Goal: Check status: Check status

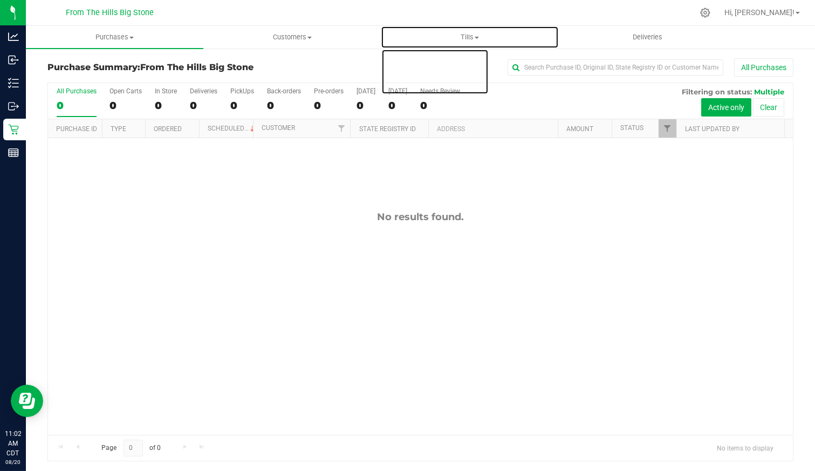
click at [475, 38] on span "Tills" at bounding box center [470, 37] width 176 height 10
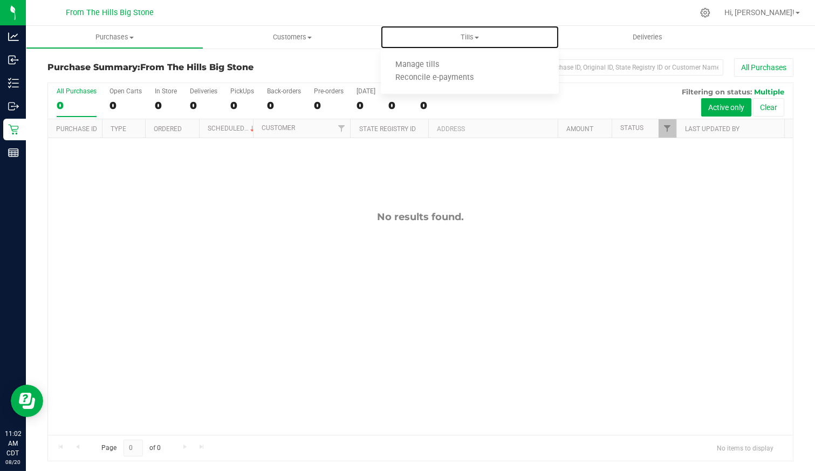
click at [466, 63] on li "Manage tills" at bounding box center [470, 65] width 178 height 13
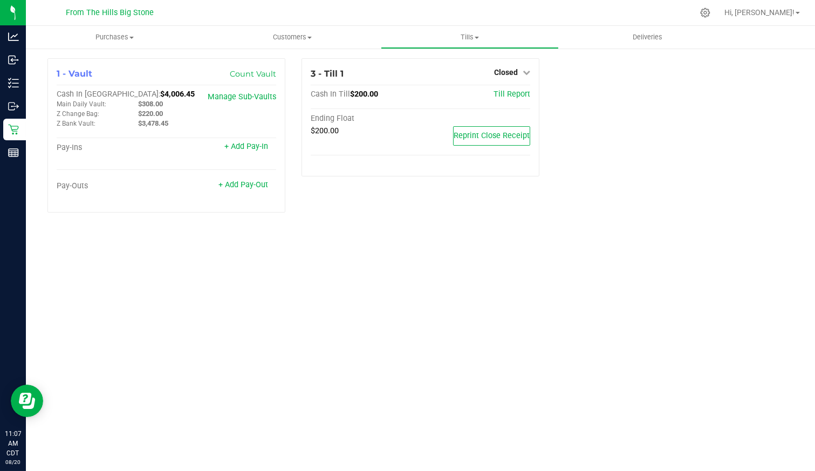
click at [512, 69] on span "Closed" at bounding box center [506, 72] width 24 height 9
click at [508, 98] on link "Open Till" at bounding box center [506, 95] width 29 height 9
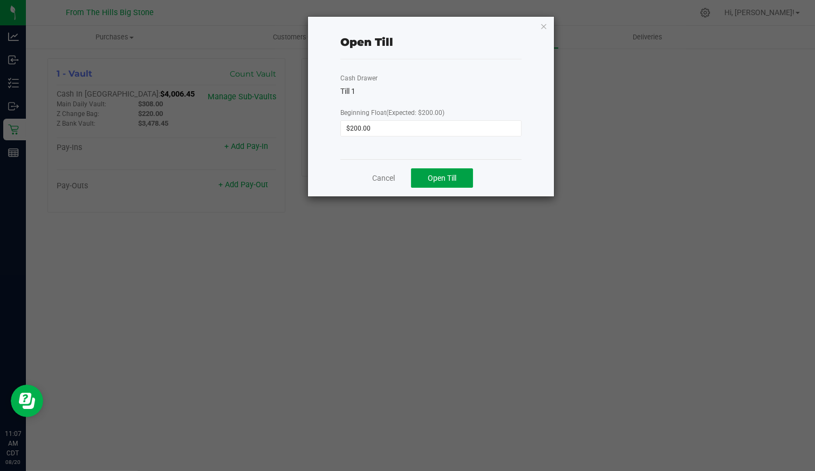
click at [430, 169] on button "Open Till" at bounding box center [442, 177] width 62 height 19
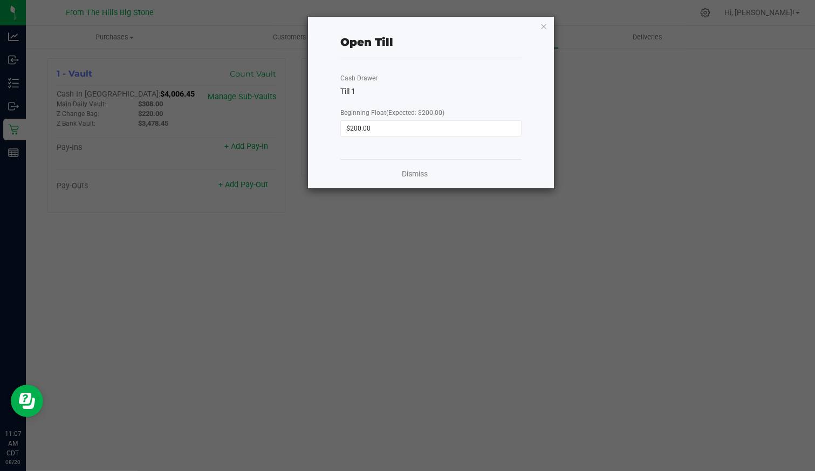
click at [545, 26] on icon "button" at bounding box center [544, 25] width 8 height 13
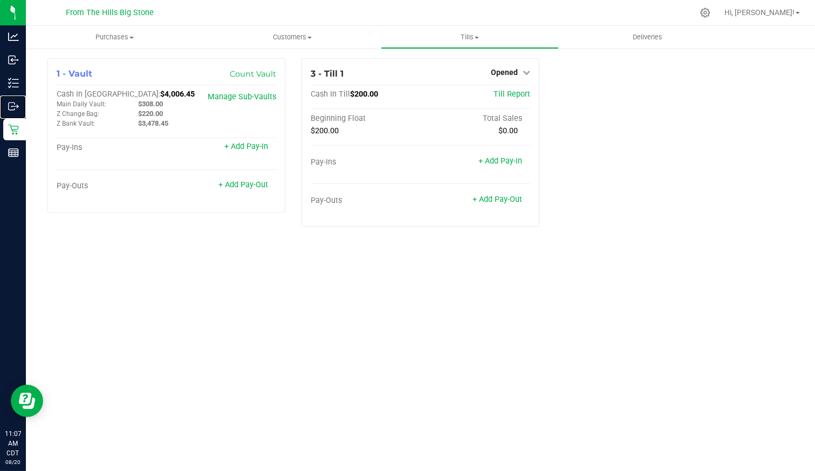
click at [15, 97] on div "Outbound" at bounding box center [14, 107] width 23 height 22
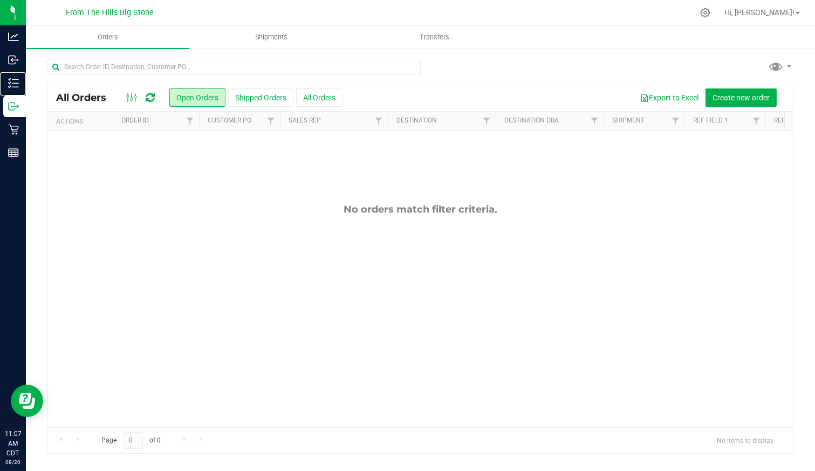
click at [0, 0] on p "Inventory" at bounding box center [0, 0] width 0 height 0
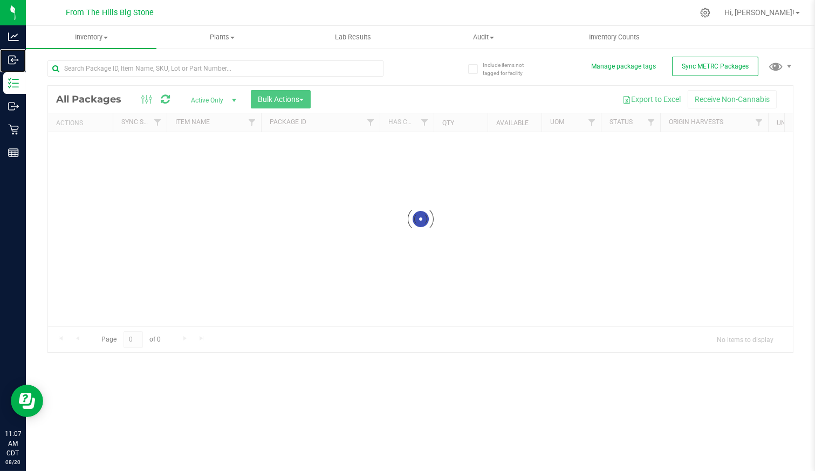
click at [0, 0] on p "Inbound" at bounding box center [0, 0] width 0 height 0
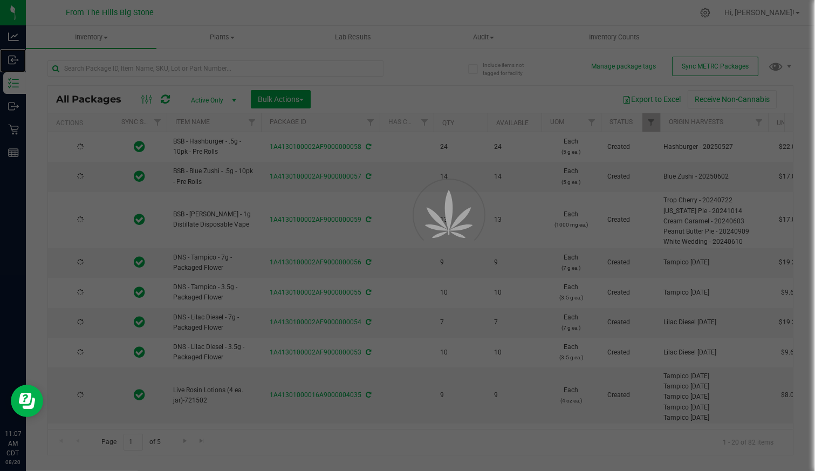
type input "[DATE]"
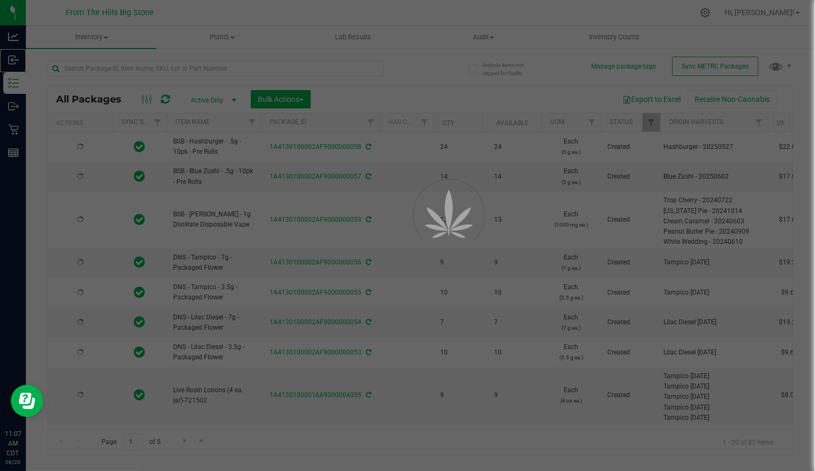
type input "[DATE]"
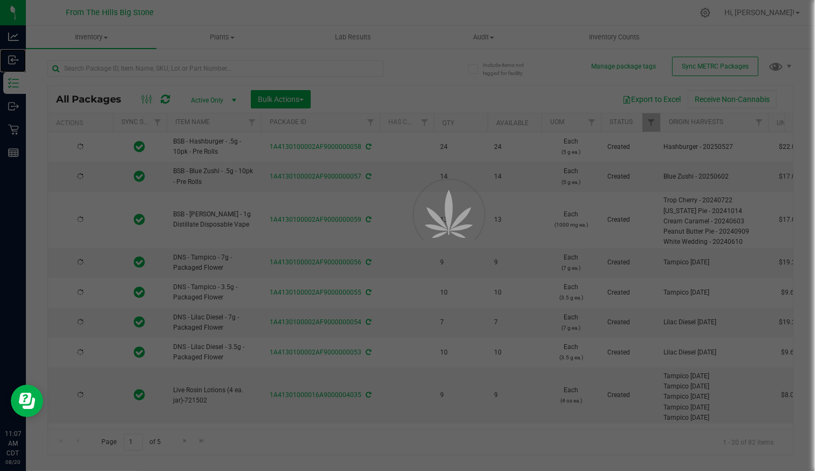
type input "[DATE]"
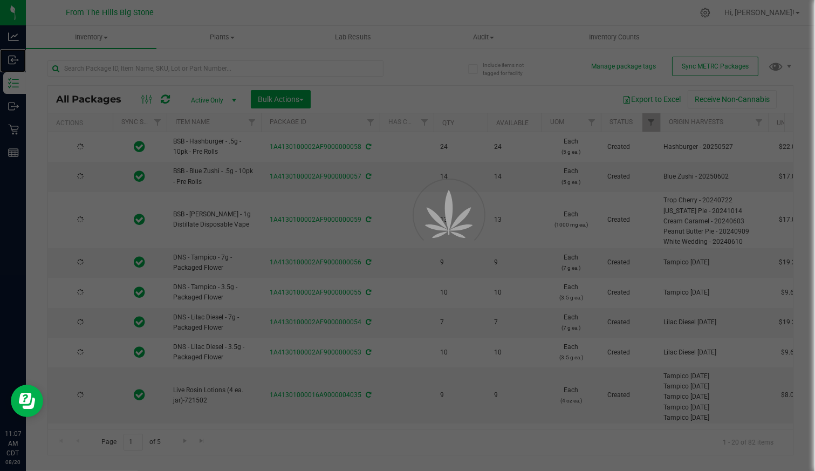
type input "[DATE]"
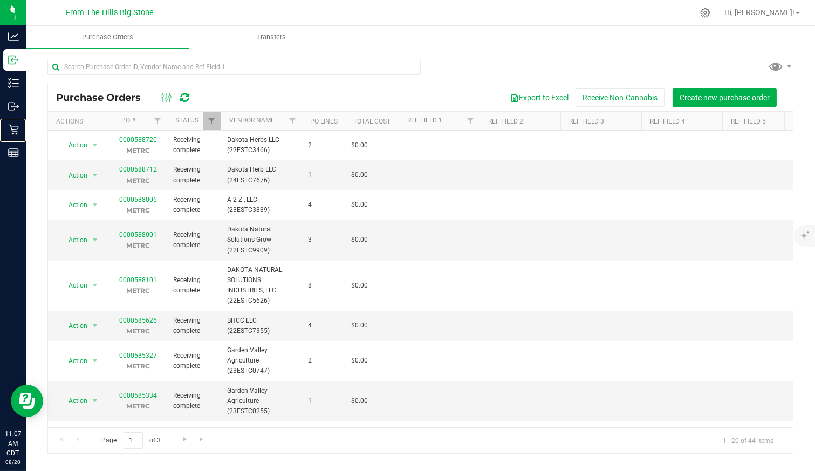
click at [0, 0] on p "Retail" at bounding box center [0, 0] width 0 height 0
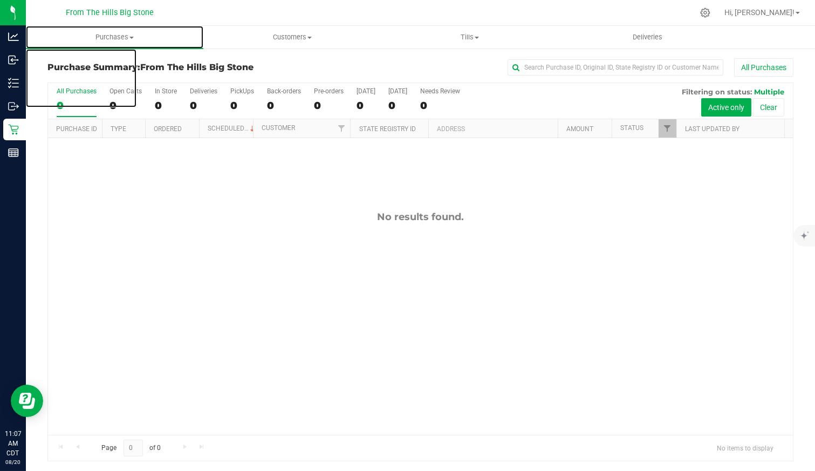
click at [103, 36] on span "Purchases" at bounding box center [115, 37] width 178 height 10
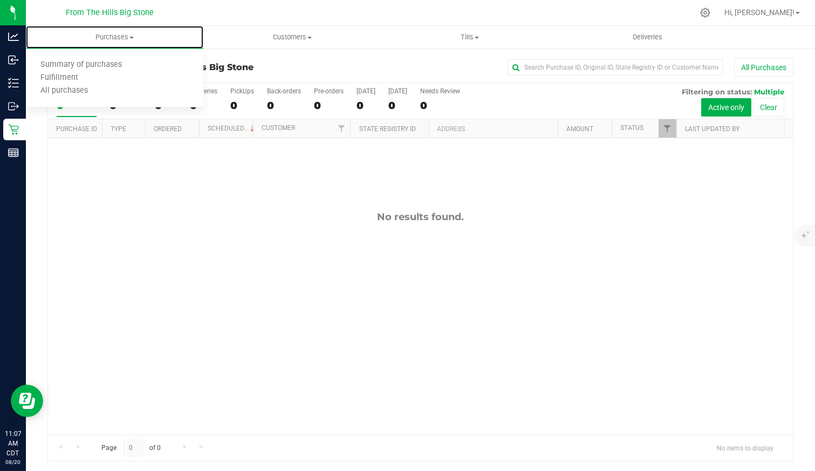
click at [100, 89] on span "All purchases" at bounding box center [64, 90] width 77 height 9
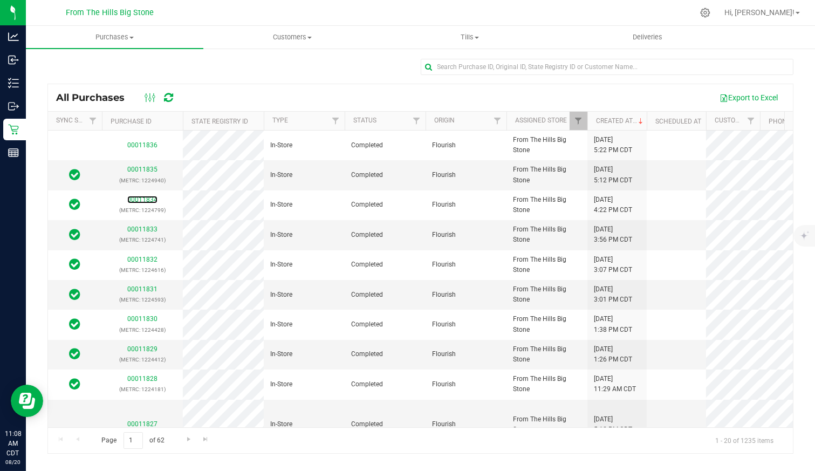
click at [136, 196] on link "00011834" at bounding box center [142, 200] width 30 height 8
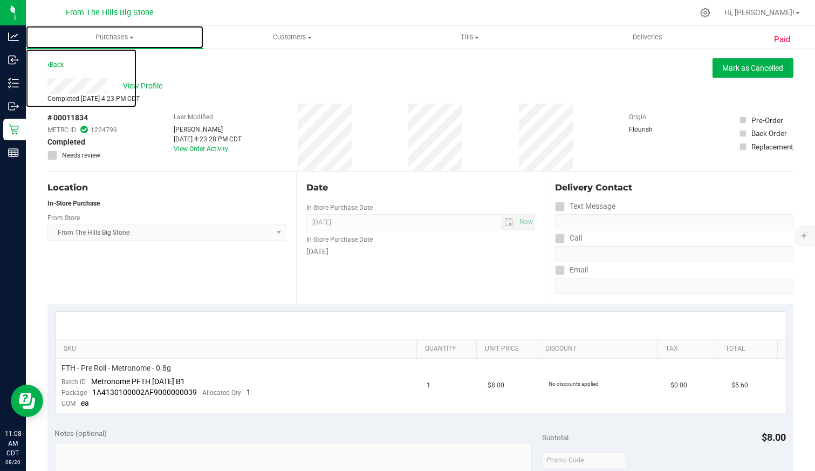
click at [116, 35] on span "Purchases" at bounding box center [115, 37] width 178 height 10
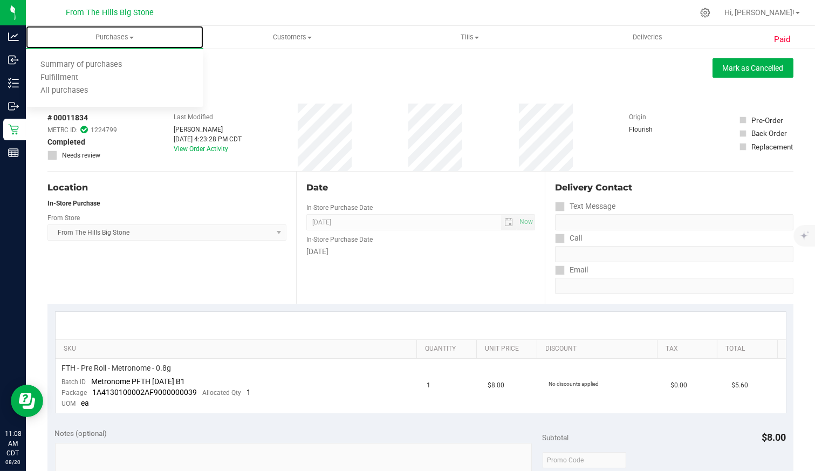
click at [115, 90] on li "All purchases" at bounding box center [115, 91] width 178 height 13
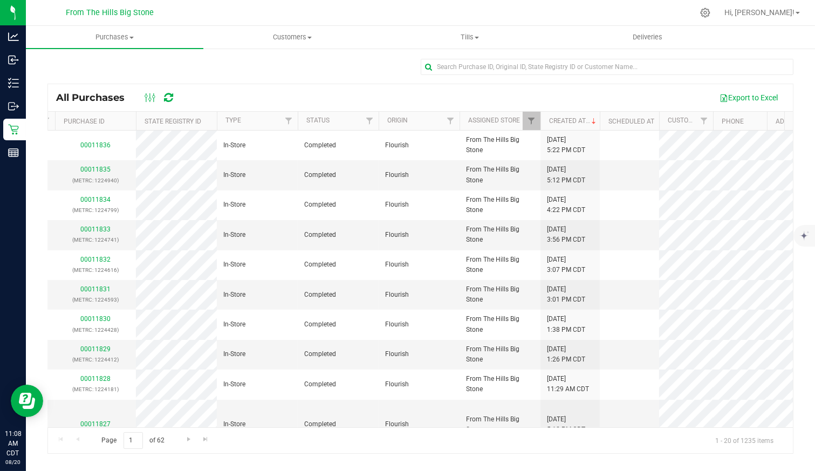
scroll to position [0, 117]
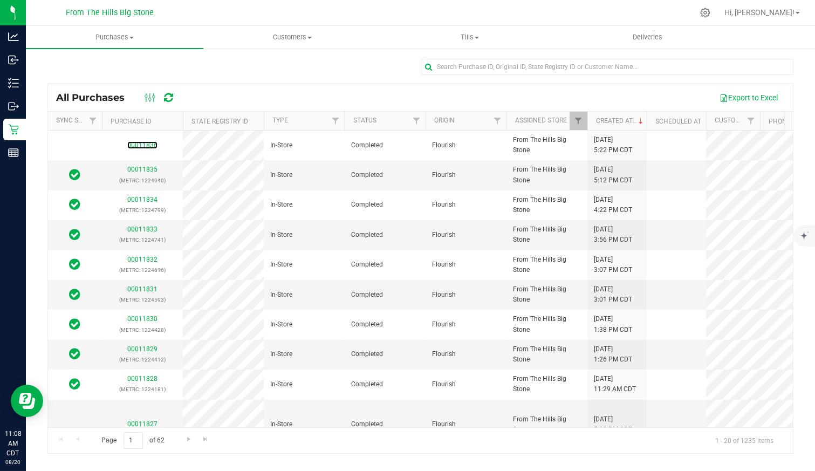
click at [138, 143] on link "00011836" at bounding box center [142, 145] width 30 height 8
click at [145, 256] on link "00011832" at bounding box center [142, 260] width 30 height 8
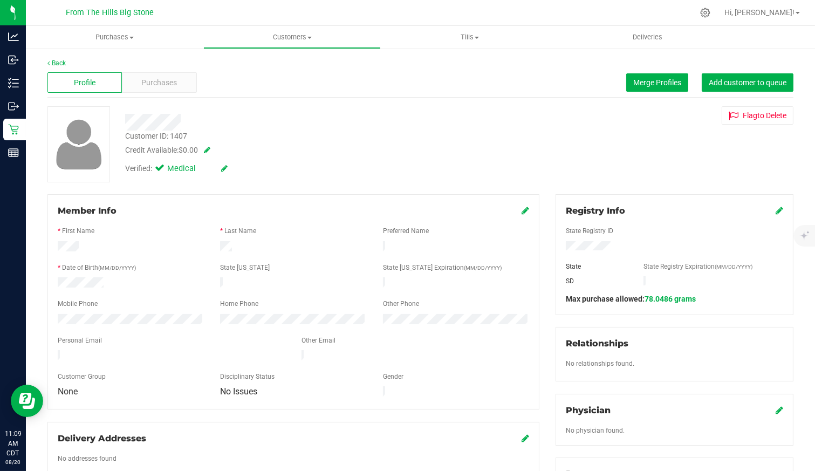
drag, startPoint x: 605, startPoint y: 246, endPoint x: 553, endPoint y: 246, distance: 51.8
click at [558, 246] on div at bounding box center [675, 247] width 234 height 12
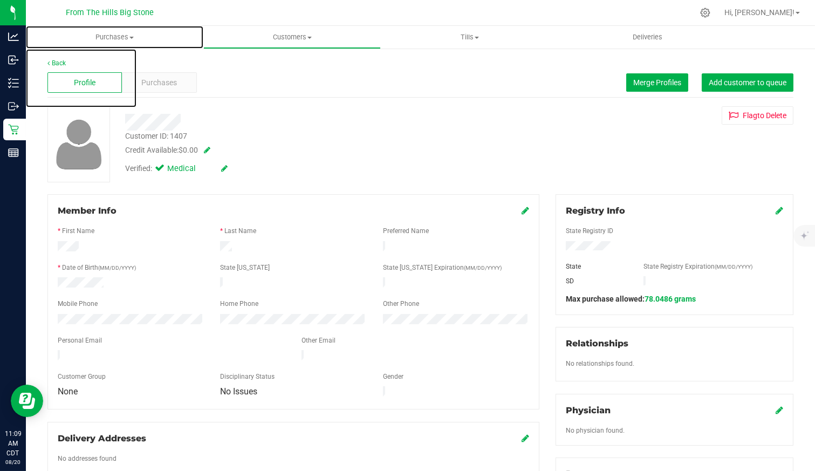
click at [113, 38] on span "Purchases" at bounding box center [115, 37] width 178 height 10
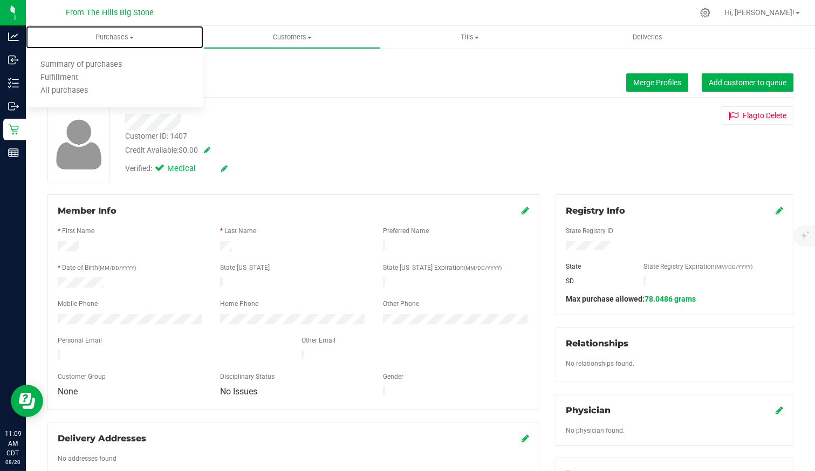
click at [99, 98] on ul "Summary of purchases Fulfillment All purchases" at bounding box center [115, 78] width 178 height 58
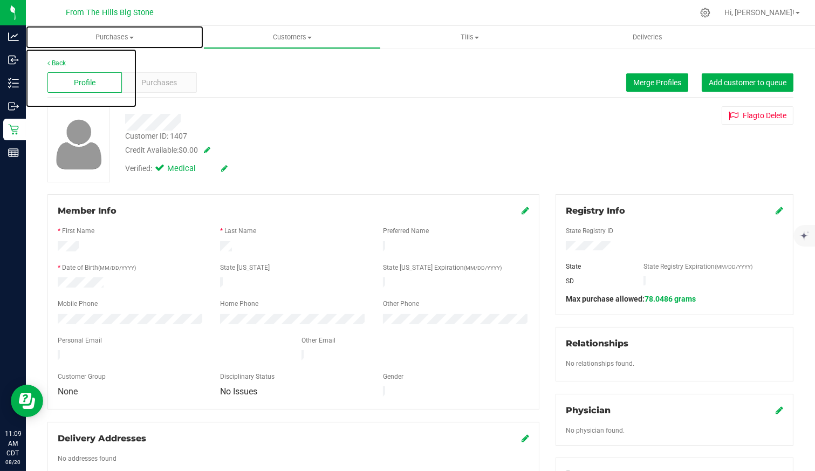
click at [132, 35] on span "Purchases" at bounding box center [115, 37] width 178 height 10
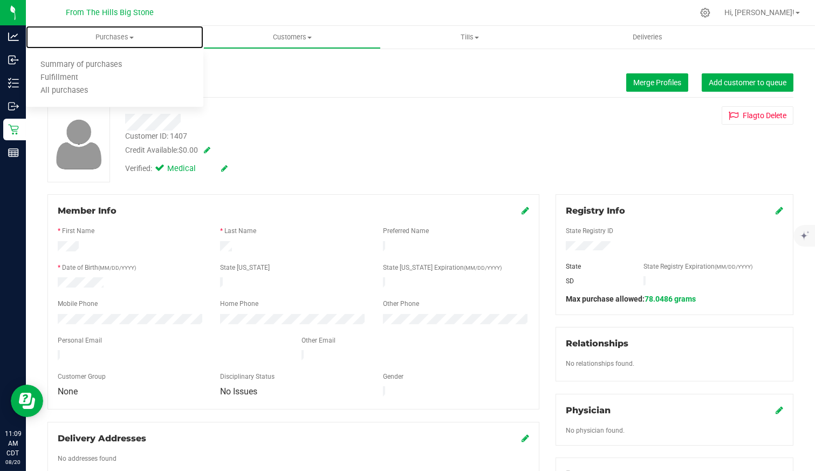
click at [59, 90] on span "All purchases" at bounding box center [64, 90] width 77 height 9
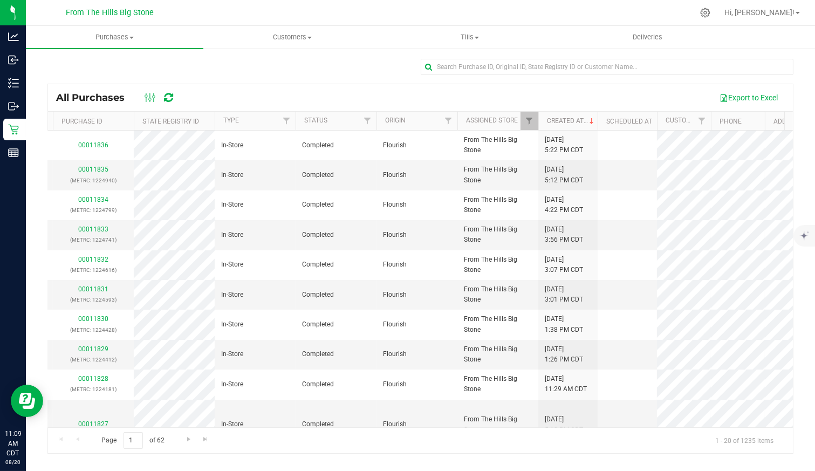
scroll to position [0, 66]
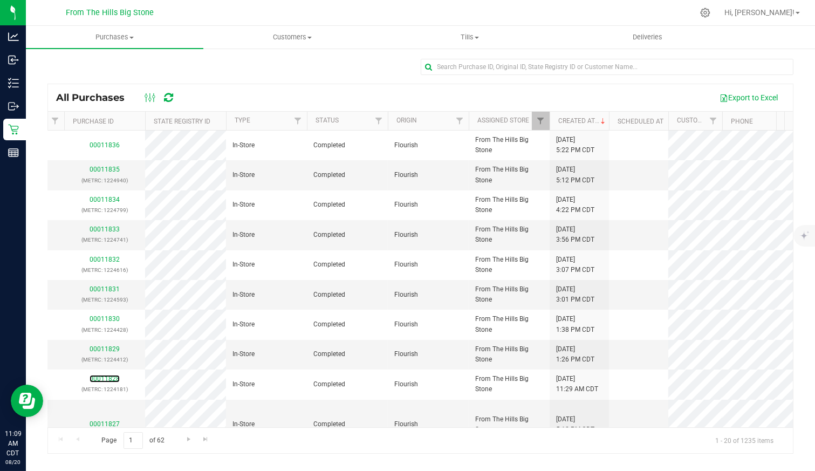
click at [96, 375] on link "00011828" at bounding box center [105, 379] width 30 height 8
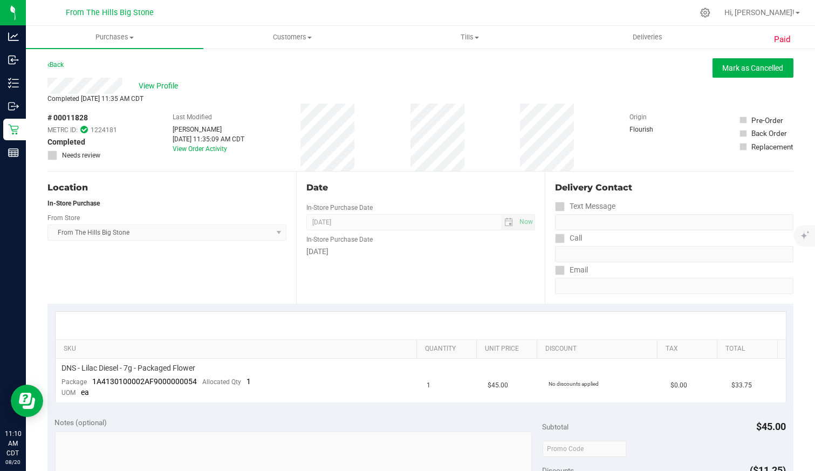
click at [778, 13] on span "Hi, [PERSON_NAME]!" at bounding box center [760, 12] width 70 height 9
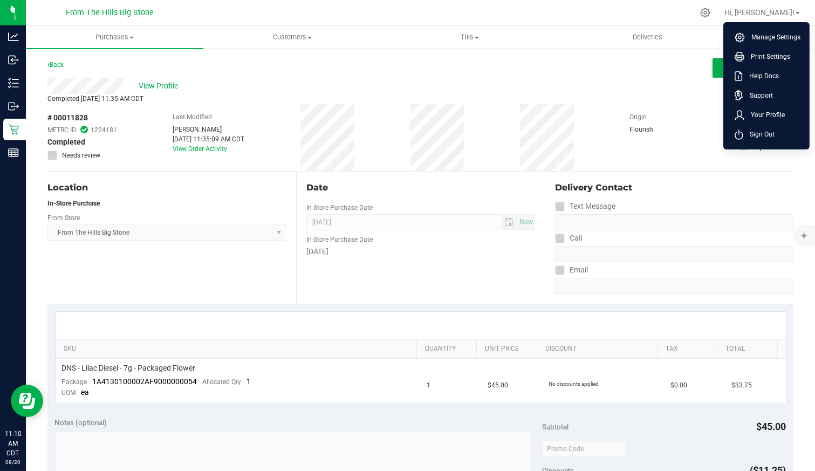
click at [623, 15] on div at bounding box center [443, 12] width 500 height 21
